Goal: Task Accomplishment & Management: Use online tool/utility

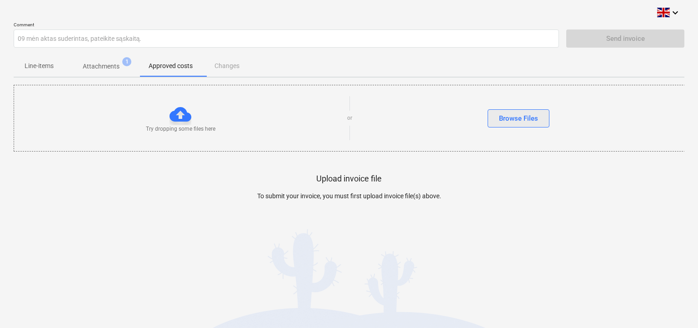
click at [533, 117] on div "Browse Files" at bounding box center [518, 119] width 39 height 12
click at [673, 12] on icon "keyboard_arrow_down" at bounding box center [674, 12] width 11 height 11
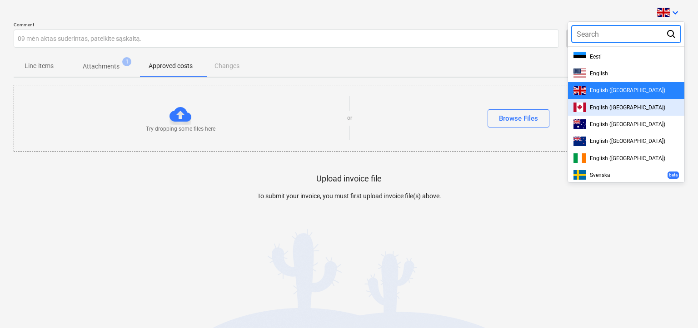
drag, startPoint x: 519, startPoint y: 208, endPoint x: 518, endPoint y: 203, distance: 5.9
click at [518, 208] on div at bounding box center [349, 164] width 698 height 328
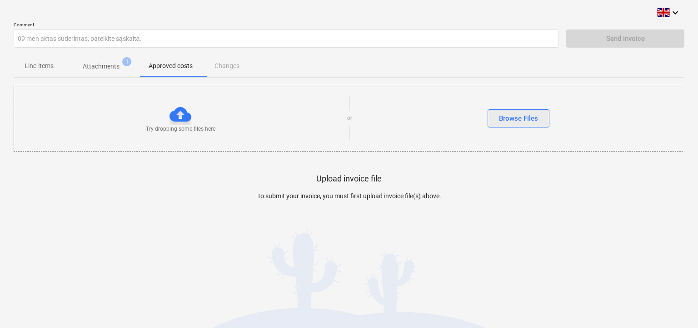
click at [513, 119] on div "Browse Files" at bounding box center [518, 119] width 39 height 12
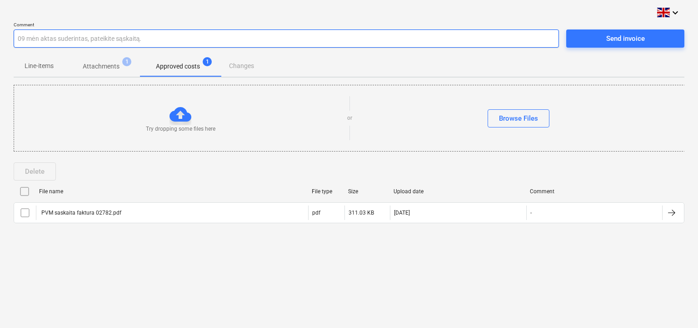
click at [276, 40] on input "09 mėn aktas suderintas, pateikite sąskaitą." at bounding box center [286, 39] width 545 height 18
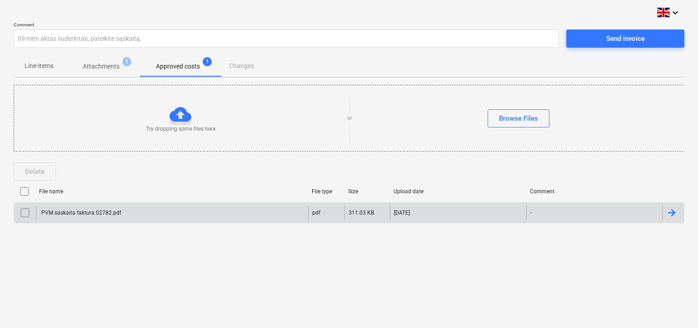
click at [24, 213] on input "checkbox" at bounding box center [25, 213] width 15 height 15
click at [673, 214] on div at bounding box center [671, 213] width 11 height 11
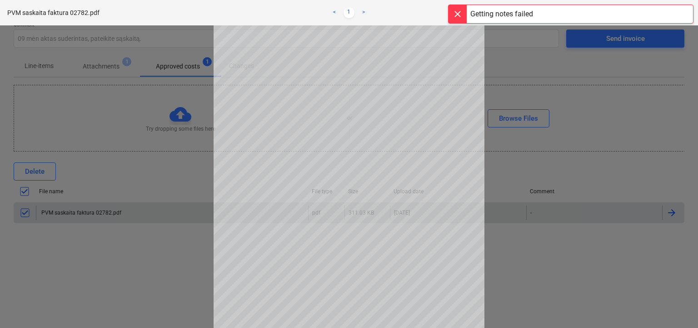
click at [455, 13] on div at bounding box center [457, 14] width 18 height 18
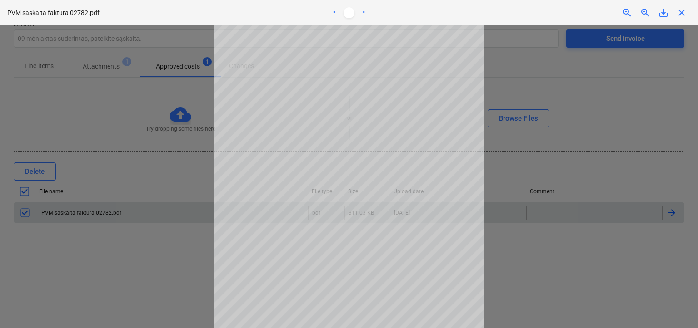
click at [365, 12] on link ">" at bounding box center [363, 12] width 11 height 11
click at [331, 11] on link "<" at bounding box center [334, 12] width 11 height 11
click at [683, 14] on span "close" at bounding box center [681, 12] width 11 height 11
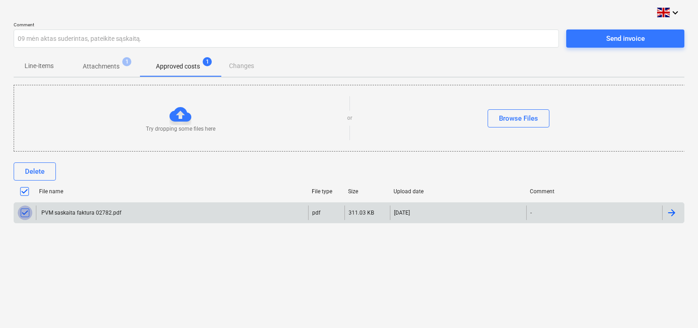
click at [23, 210] on input "checkbox" at bounding box center [25, 213] width 15 height 15
click at [26, 213] on input "checkbox" at bounding box center [25, 213] width 15 height 15
click at [24, 213] on input "checkbox" at bounding box center [25, 213] width 15 height 15
click at [675, 215] on div at bounding box center [671, 213] width 11 height 11
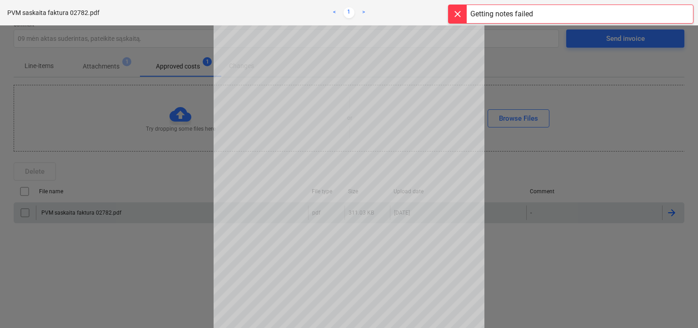
click at [458, 15] on div at bounding box center [457, 14] width 18 height 18
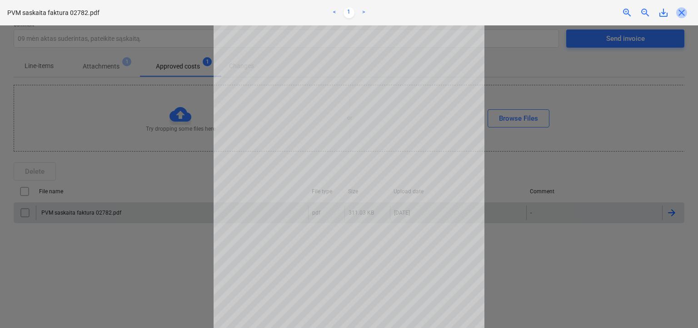
click at [681, 14] on span "close" at bounding box center [681, 12] width 11 height 11
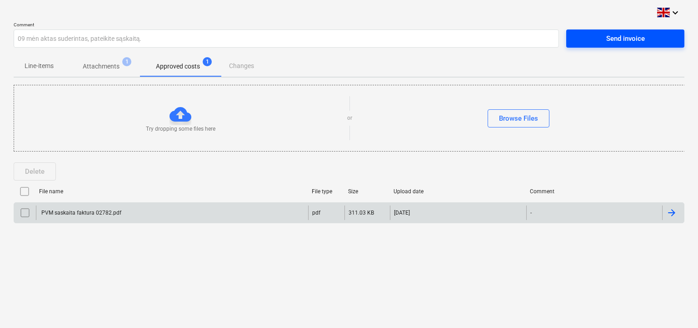
click at [643, 38] on div "Send invoice" at bounding box center [625, 39] width 39 height 12
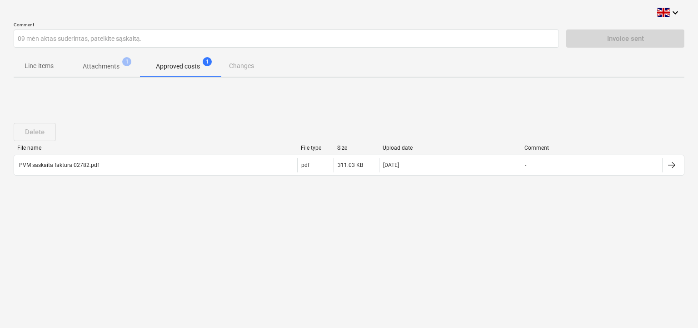
click at [369, 115] on div "Delete File name File type Size Upload date Comment PVM saskaita faktura 02782.…" at bounding box center [349, 153] width 670 height 82
click at [398, 213] on div "Delete File name File type Size Upload date Comment PVM saskaita faktura 02782.…" at bounding box center [349, 153] width 670 height 136
click at [398, 214] on div "Delete File name File type Size Upload date Comment PVM saskaita faktura 02782.…" at bounding box center [349, 153] width 670 height 136
click at [403, 246] on div "keyboard_arrow_down Comment 09 mėn aktas suderintas, pateikite sąskaitą. Invoic…" at bounding box center [349, 164] width 698 height 328
click at [246, 112] on div "Delete File name File type Size Upload date Comment PVM saskaita faktura 02782.…" at bounding box center [349, 153] width 670 height 82
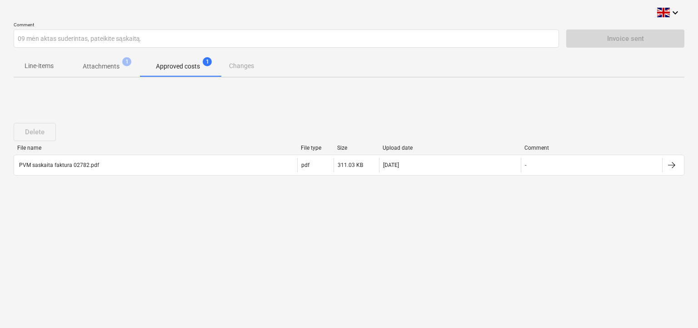
click at [204, 101] on div "Delete File name File type Size Upload date Comment PVM saskaita faktura 02782.…" at bounding box center [349, 153] width 670 height 136
click at [207, 108] on div "Delete File name File type Size Upload date Comment PVM saskaita faktura 02782.…" at bounding box center [349, 153] width 670 height 136
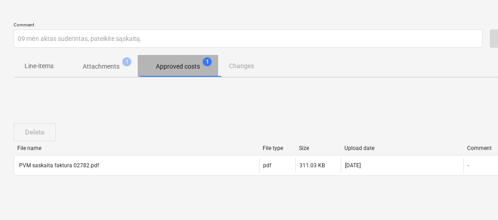
click at [190, 67] on p "Approved costs" at bounding box center [178, 67] width 44 height 10
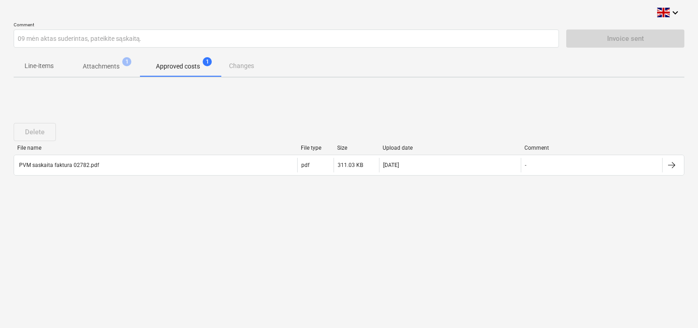
click at [387, 110] on div "Delete File name File type Size Upload date Comment PVM saskaita faktura 02782.…" at bounding box center [349, 153] width 670 height 136
